Goal: Task Accomplishment & Management: Use online tool/utility

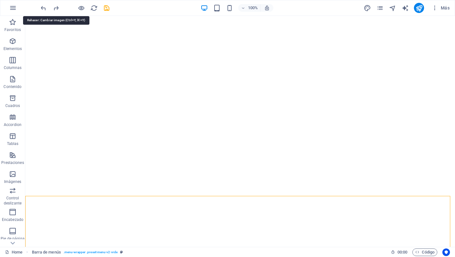
click at [52, 6] on icon "redo" at bounding box center [55, 7] width 7 height 7
click at [58, 9] on icon "redo" at bounding box center [55, 7] width 7 height 7
click at [41, 9] on icon "undo" at bounding box center [43, 7] width 7 height 7
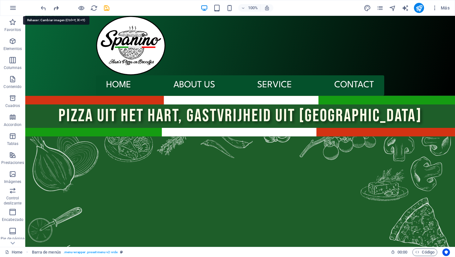
click at [58, 9] on icon "redo" at bounding box center [55, 7] width 7 height 7
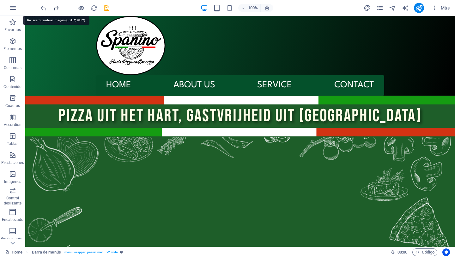
click at [58, 9] on icon "redo" at bounding box center [55, 7] width 7 height 7
click at [57, 10] on icon "redo" at bounding box center [55, 7] width 7 height 7
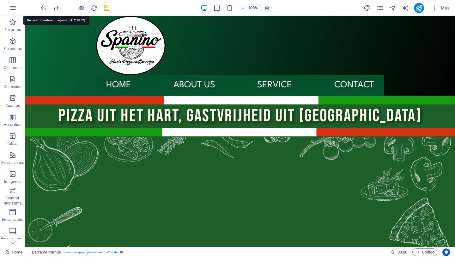
click at [57, 10] on icon "redo" at bounding box center [55, 7] width 7 height 7
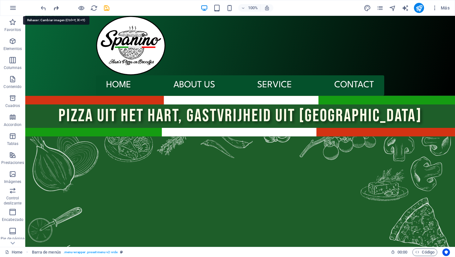
click at [57, 10] on icon "redo" at bounding box center [55, 7] width 7 height 7
click at [56, 11] on icon "redo" at bounding box center [55, 7] width 7 height 7
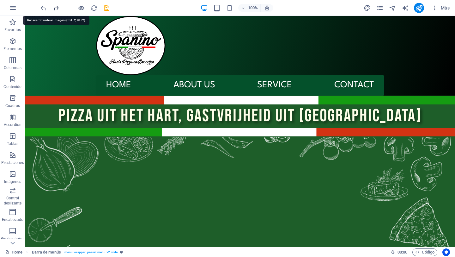
click at [56, 11] on icon "redo" at bounding box center [55, 7] width 7 height 7
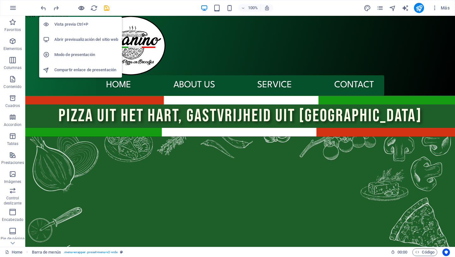
click at [84, 10] on icon "button" at bounding box center [81, 7] width 7 height 7
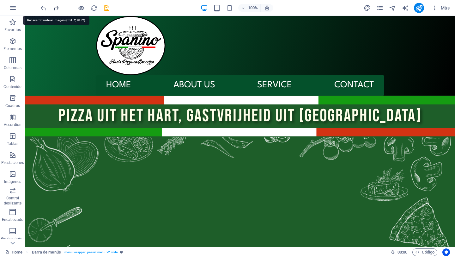
click at [57, 6] on icon "redo" at bounding box center [55, 7] width 7 height 7
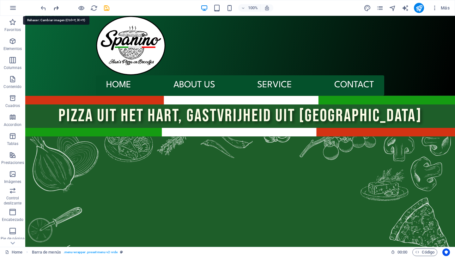
click at [57, 6] on icon "redo" at bounding box center [55, 7] width 7 height 7
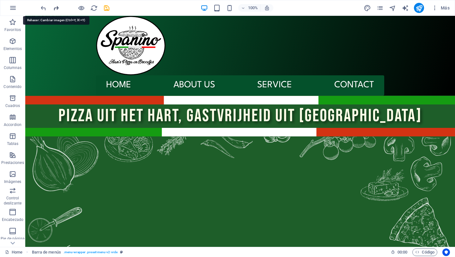
click at [57, 6] on icon "redo" at bounding box center [55, 7] width 7 height 7
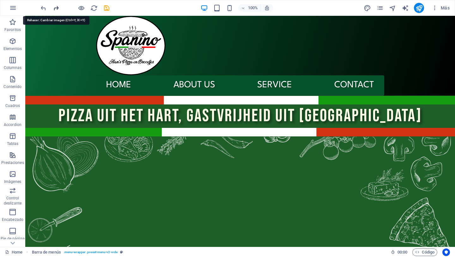
click at [57, 6] on icon "redo" at bounding box center [55, 7] width 7 height 7
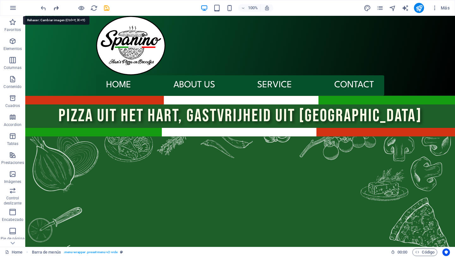
click at [57, 6] on icon "redo" at bounding box center [55, 7] width 7 height 7
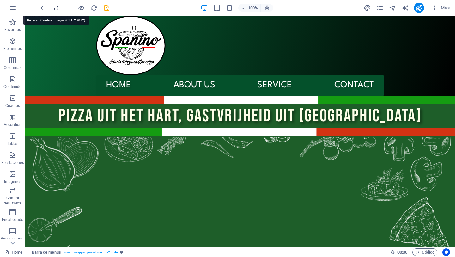
click at [57, 6] on icon "redo" at bounding box center [55, 7] width 7 height 7
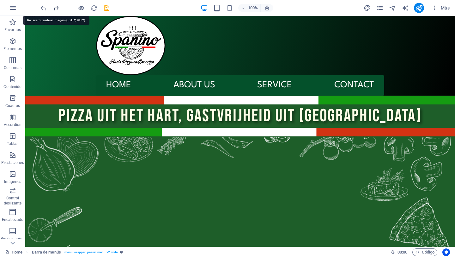
click at [57, 6] on icon "redo" at bounding box center [55, 7] width 7 height 7
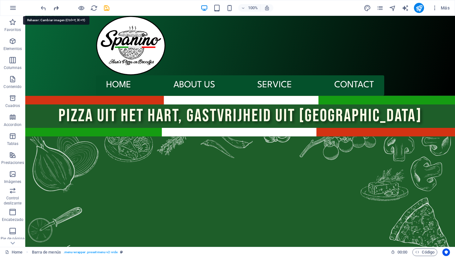
click at [57, 6] on icon "redo" at bounding box center [55, 7] width 7 height 7
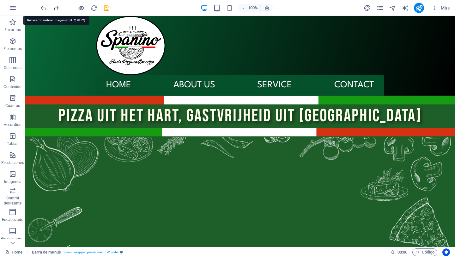
click at [57, 6] on icon "redo" at bounding box center [55, 7] width 7 height 7
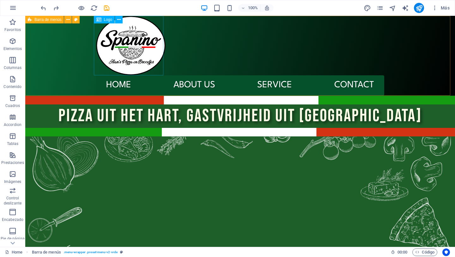
click at [126, 19] on div "Logo" at bounding box center [110, 20] width 33 height 8
click at [106, 7] on icon "save" at bounding box center [106, 7] width 7 height 7
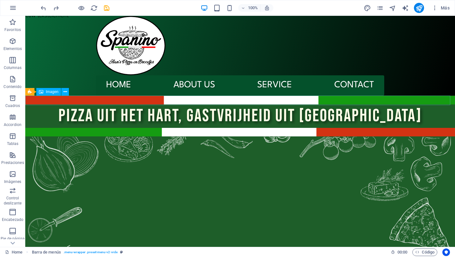
click at [157, 97] on figure at bounding box center [240, 99] width 430 height 9
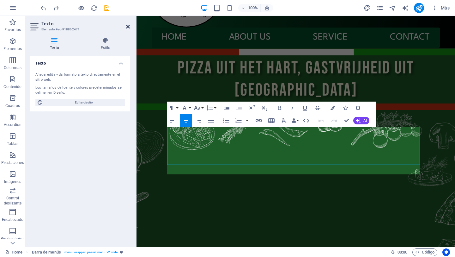
drag, startPoint x: 129, startPoint y: 28, endPoint x: 290, endPoint y: 107, distance: 179.4
click at [129, 28] on icon at bounding box center [128, 26] width 4 height 5
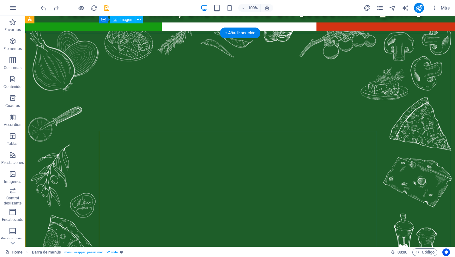
scroll to position [0, 0]
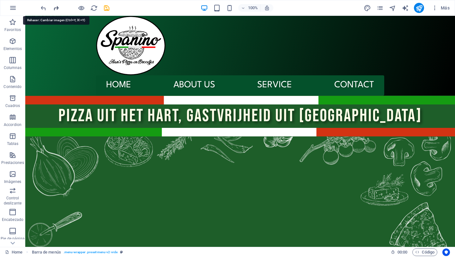
click at [53, 9] on icon "redo" at bounding box center [55, 7] width 7 height 7
click at [42, 9] on icon "undo" at bounding box center [43, 7] width 7 height 7
click at [455, 249] on div "Home Barra de menús . menu-wrapper .preset-menu-v2-vrde 00 : 00 Código" at bounding box center [227, 252] width 455 height 10
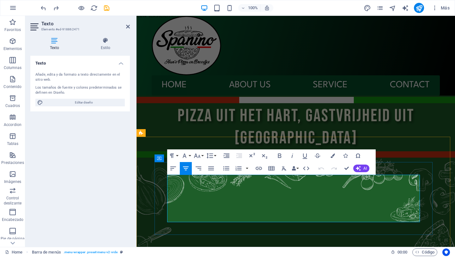
click at [56, 9] on icon "redo" at bounding box center [55, 7] width 7 height 7
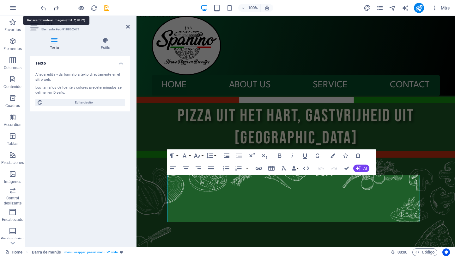
click at [56, 9] on icon "redo" at bounding box center [55, 7] width 7 height 7
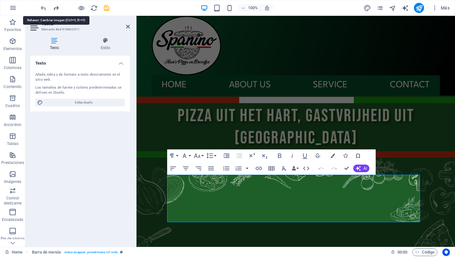
click at [56, 9] on icon "redo" at bounding box center [55, 7] width 7 height 7
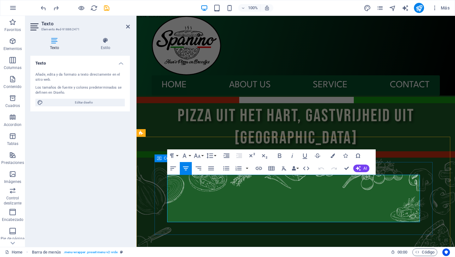
drag, startPoint x: 353, startPoint y: 180, endPoint x: 198, endPoint y: 174, distance: 156.0
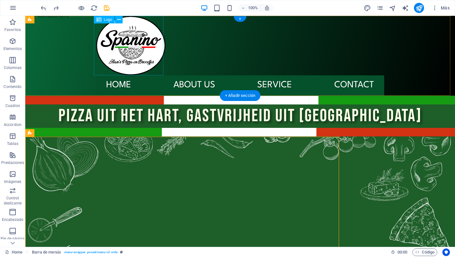
click at [127, 28] on div at bounding box center [240, 45] width 288 height 59
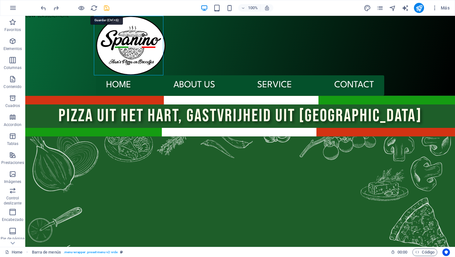
click at [104, 6] on icon "save" at bounding box center [106, 7] width 7 height 7
click at [93, 10] on icon "reload" at bounding box center [93, 7] width 7 height 7
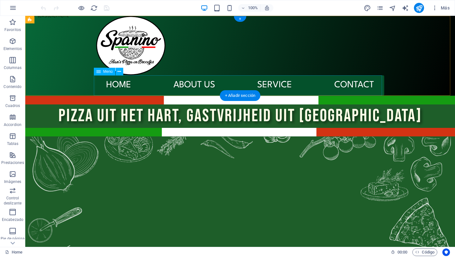
click at [304, 94] on nav "Home About us Service Contact" at bounding box center [240, 85] width 288 height 20
drag, startPoint x: 135, startPoint y: 86, endPoint x: 147, endPoint y: 23, distance: 64.4
click at [135, 86] on nav "Home About us Service Contact" at bounding box center [240, 85] width 288 height 20
select select
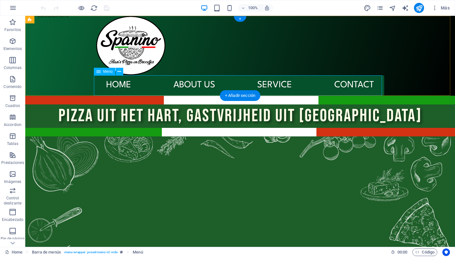
select select
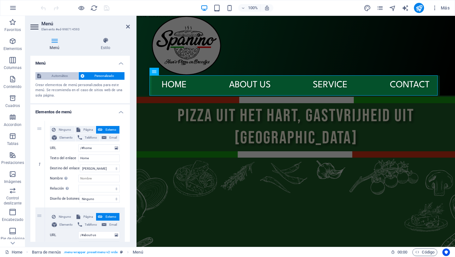
click at [60, 74] on span "Automático" at bounding box center [60, 76] width 34 height 8
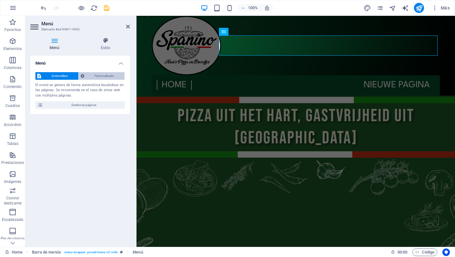
click at [100, 77] on span "Personalizado" at bounding box center [104, 76] width 37 height 8
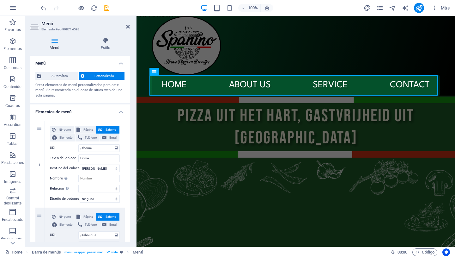
click at [57, 83] on div "Crear elementos de menú personalizados para este menú. Se recomienda en el caso…" at bounding box center [79, 91] width 89 height 16
click at [61, 76] on span "Automático" at bounding box center [60, 76] width 34 height 8
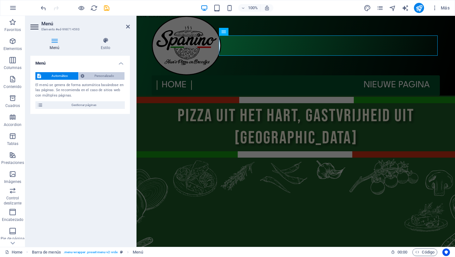
click at [93, 77] on span "Personalizado" at bounding box center [104, 76] width 37 height 8
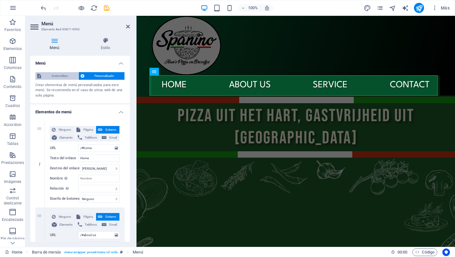
click at [73, 73] on span "Automático" at bounding box center [60, 76] width 34 height 8
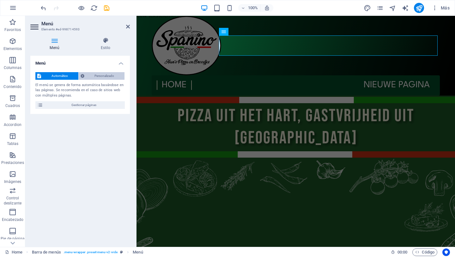
click at [88, 76] on span "Personalizado" at bounding box center [104, 76] width 37 height 8
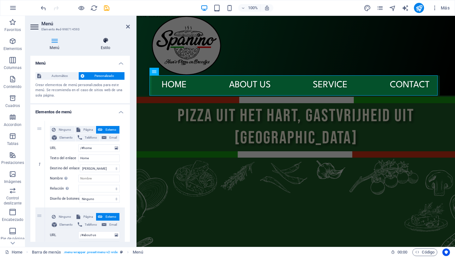
click at [101, 50] on h4 "Estilo" at bounding box center [105, 43] width 49 height 13
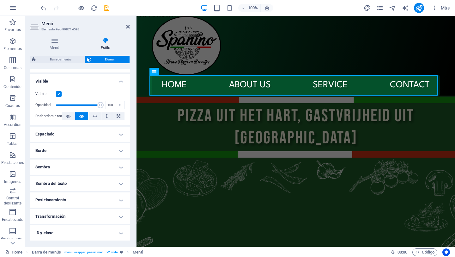
scroll to position [84, 0]
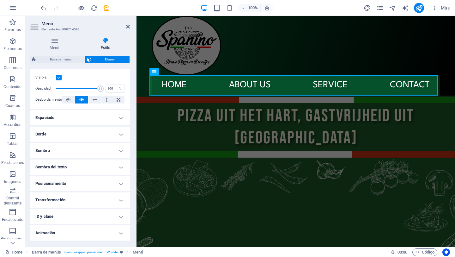
click at [92, 125] on h4 "Espaciado" at bounding box center [80, 117] width 100 height 15
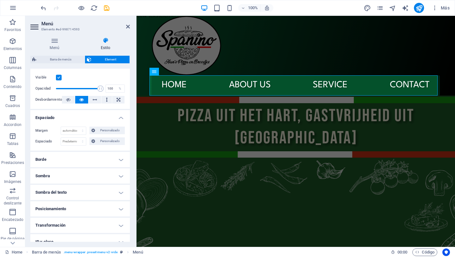
scroll to position [94, 0]
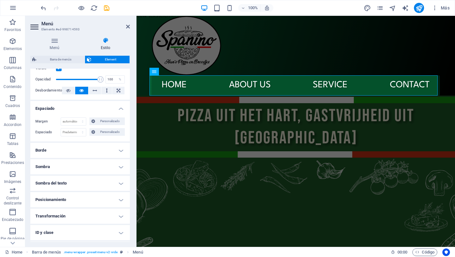
click at [99, 106] on h4 "Espaciado" at bounding box center [80, 106] width 100 height 11
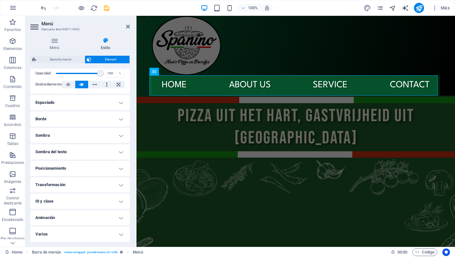
scroll to position [0, 0]
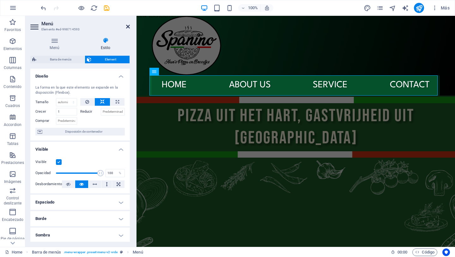
click at [127, 26] on icon at bounding box center [128, 26] width 4 height 5
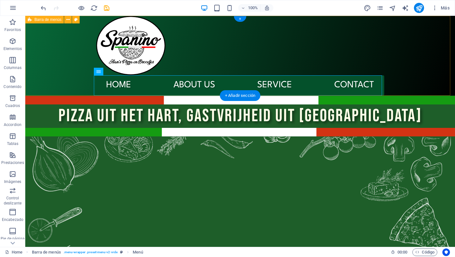
click at [372, 58] on div "Menu Home About us Service Contact" at bounding box center [240, 56] width 430 height 80
